Goal: Task Accomplishment & Management: Manage account settings

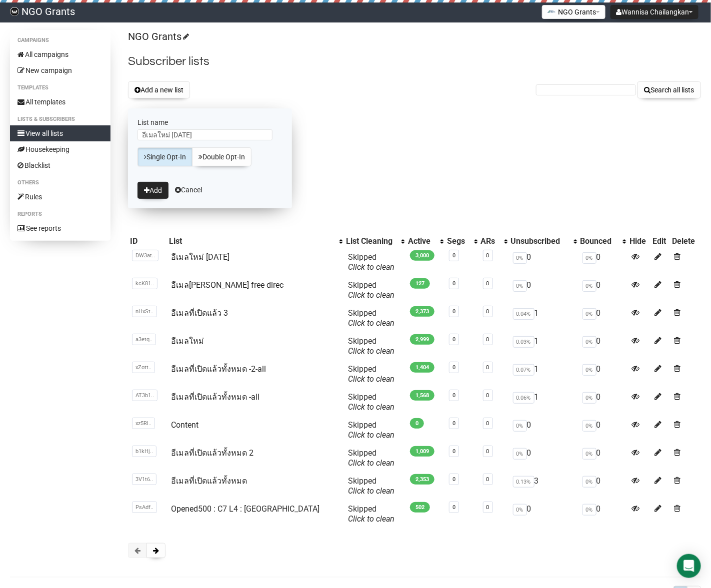
type input "อีเมลใหม่ [DATE]"
click at [137, 182] on button "Add" at bounding box center [152, 190] width 31 height 17
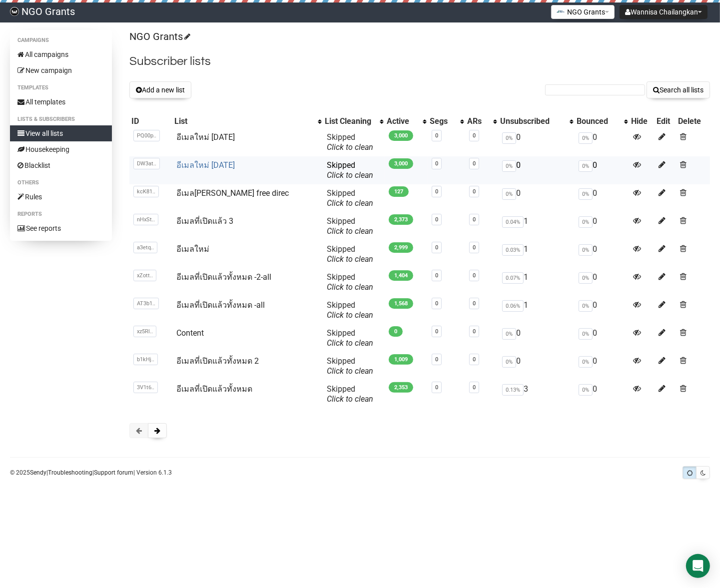
click at [228, 165] on link "อีเมลใหม่ [DATE]" at bounding box center [206, 164] width 58 height 9
click at [225, 135] on link "อีเมลใหม่ [DATE]" at bounding box center [206, 136] width 58 height 9
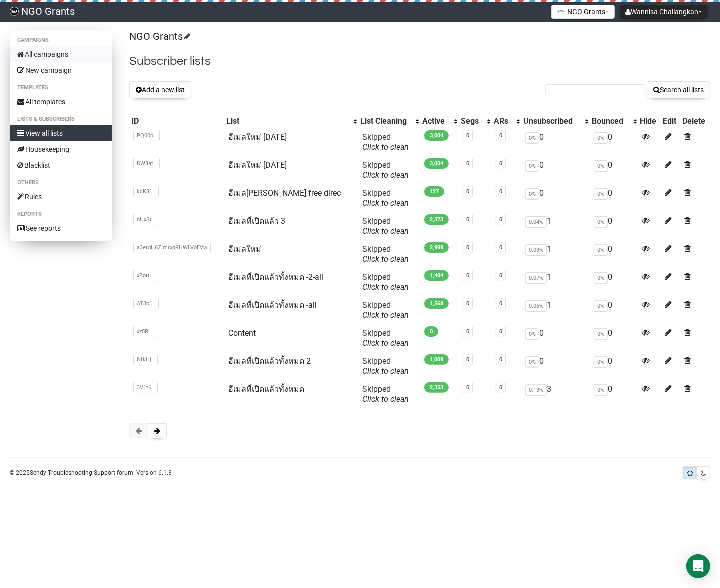
click at [56, 52] on link "All campaigns" at bounding box center [61, 54] width 102 height 16
